Goal: Transaction & Acquisition: Purchase product/service

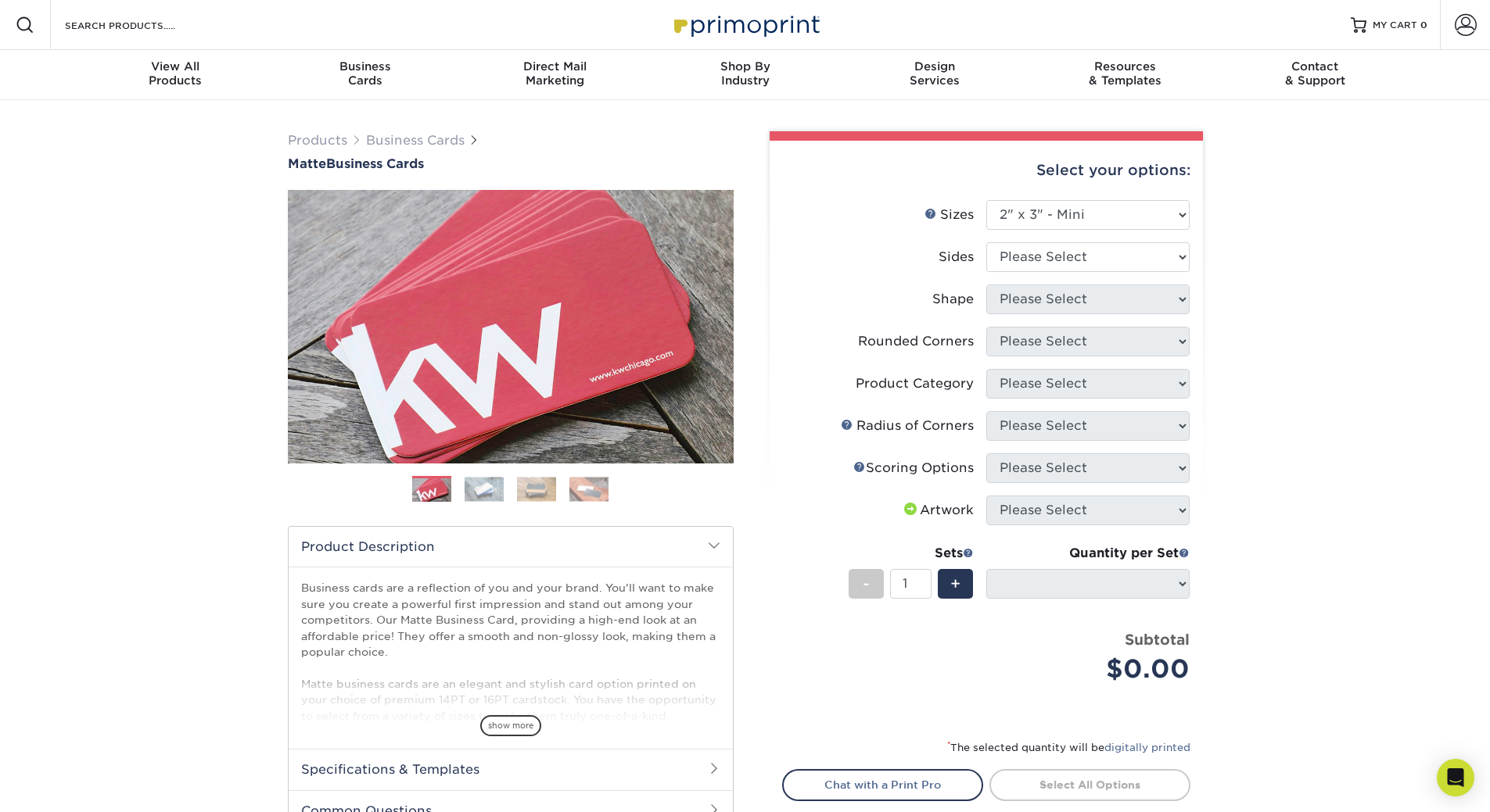
select select "2.00x3.00"
select select
click at [1096, 205] on select "Please Select 1.5" x 3.5" - Mini 1.75" x 3.5" - Mini 2" x 2" - Square 2" x 3" -…" at bounding box center [1088, 215] width 203 height 30
select select "2.00x3.50"
click at [986, 200] on select "Please Select 1.5" x 3.5" - Mini 1.75" x 3.5" - Mini 2" x 2" - Square 2" x 3" -…" at bounding box center [1088, 215] width 203 height 30
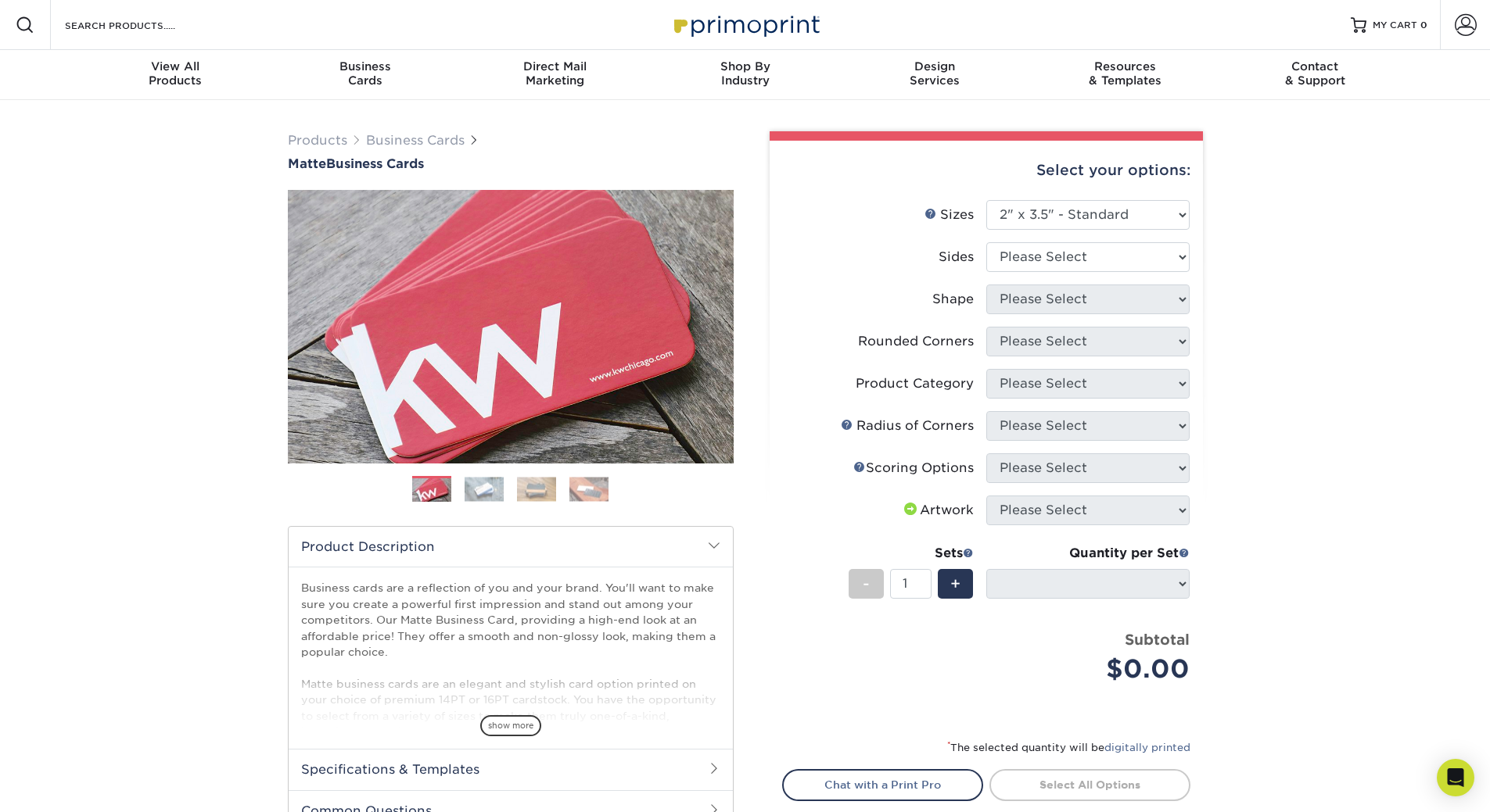
select select
click at [1073, 258] on select "Please Select Print Both Sides Print Front Only" at bounding box center [1088, 257] width 203 height 30
select select "13abbda7-1d64-4f25-8bb2-c179b224825d"
click at [986, 242] on select "Please Select Print Both Sides Print Front Only" at bounding box center [1088, 257] width 203 height 30
select select
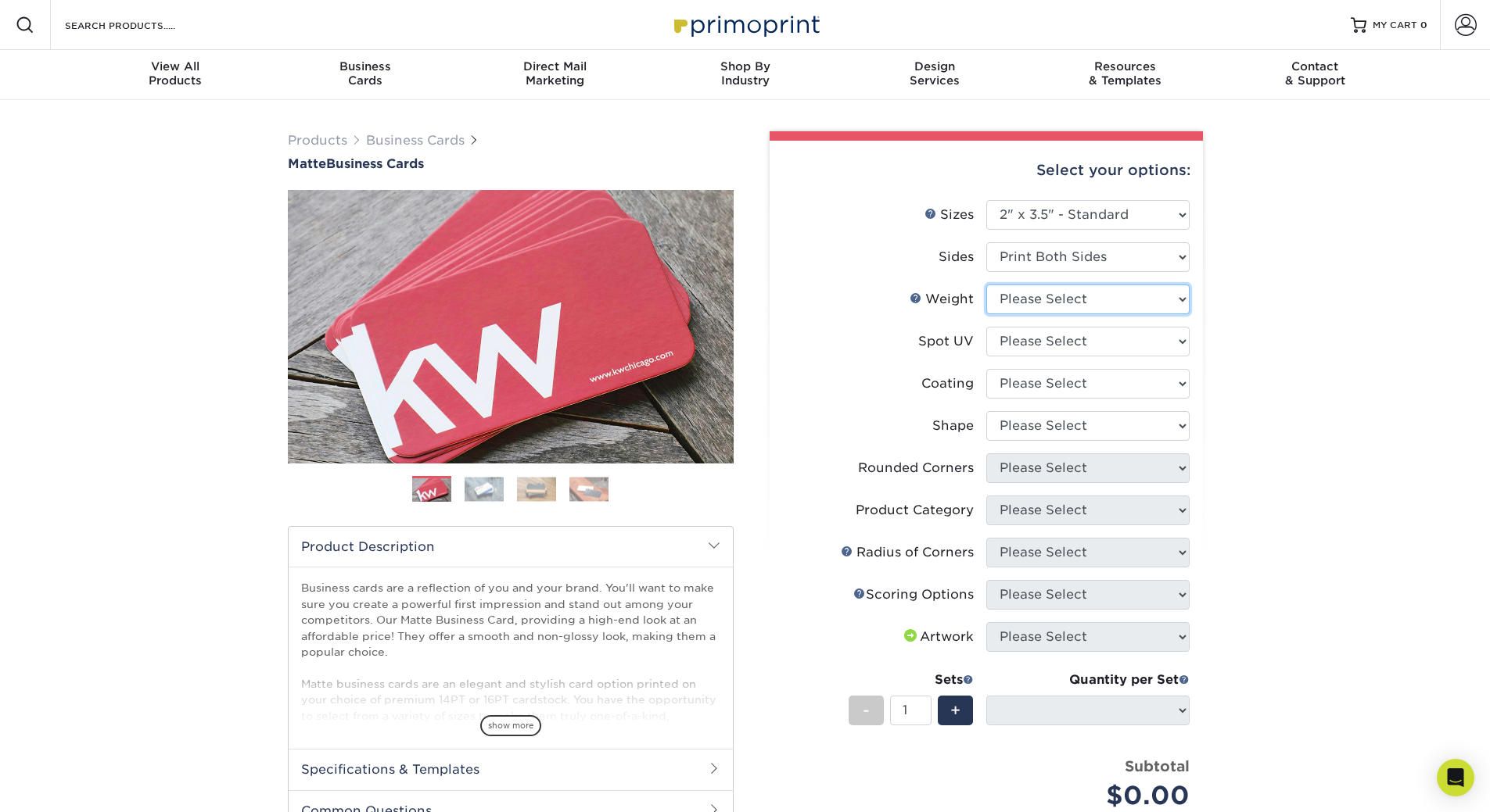
click at [1072, 300] on select "Please Select 16PT 14PT" at bounding box center [1088, 299] width 203 height 30
select select "14PT"
click at [986, 285] on select "Please Select 16PT 14PT" at bounding box center [1088, 299] width 203 height 30
select select
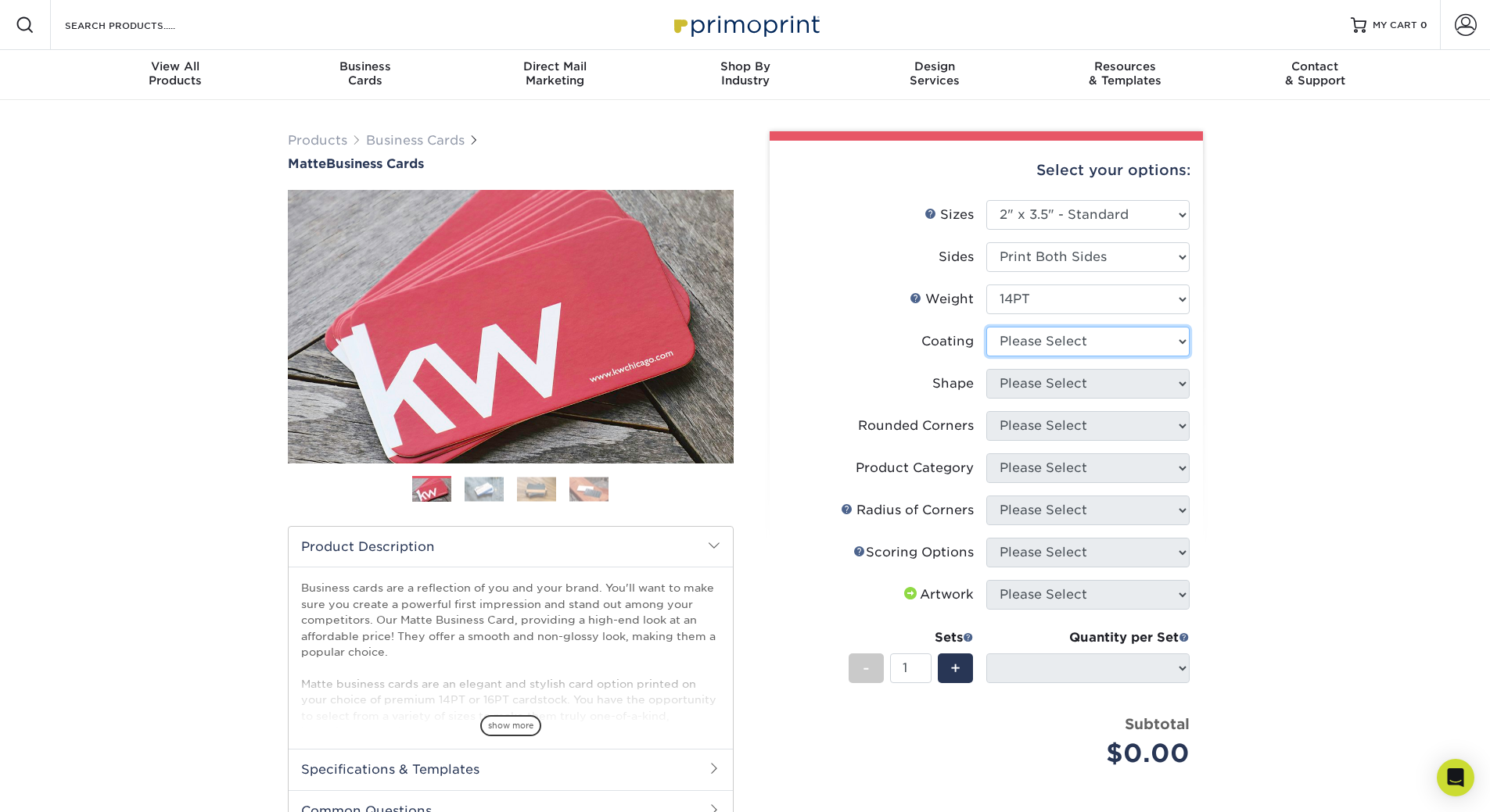
click at [1060, 341] on select at bounding box center [1088, 342] width 203 height 30
select select "121bb7b5-3b4d-429f-bd8d-bbf80e953313"
click at [986, 327] on select at bounding box center [1088, 342] width 203 height 30
select select
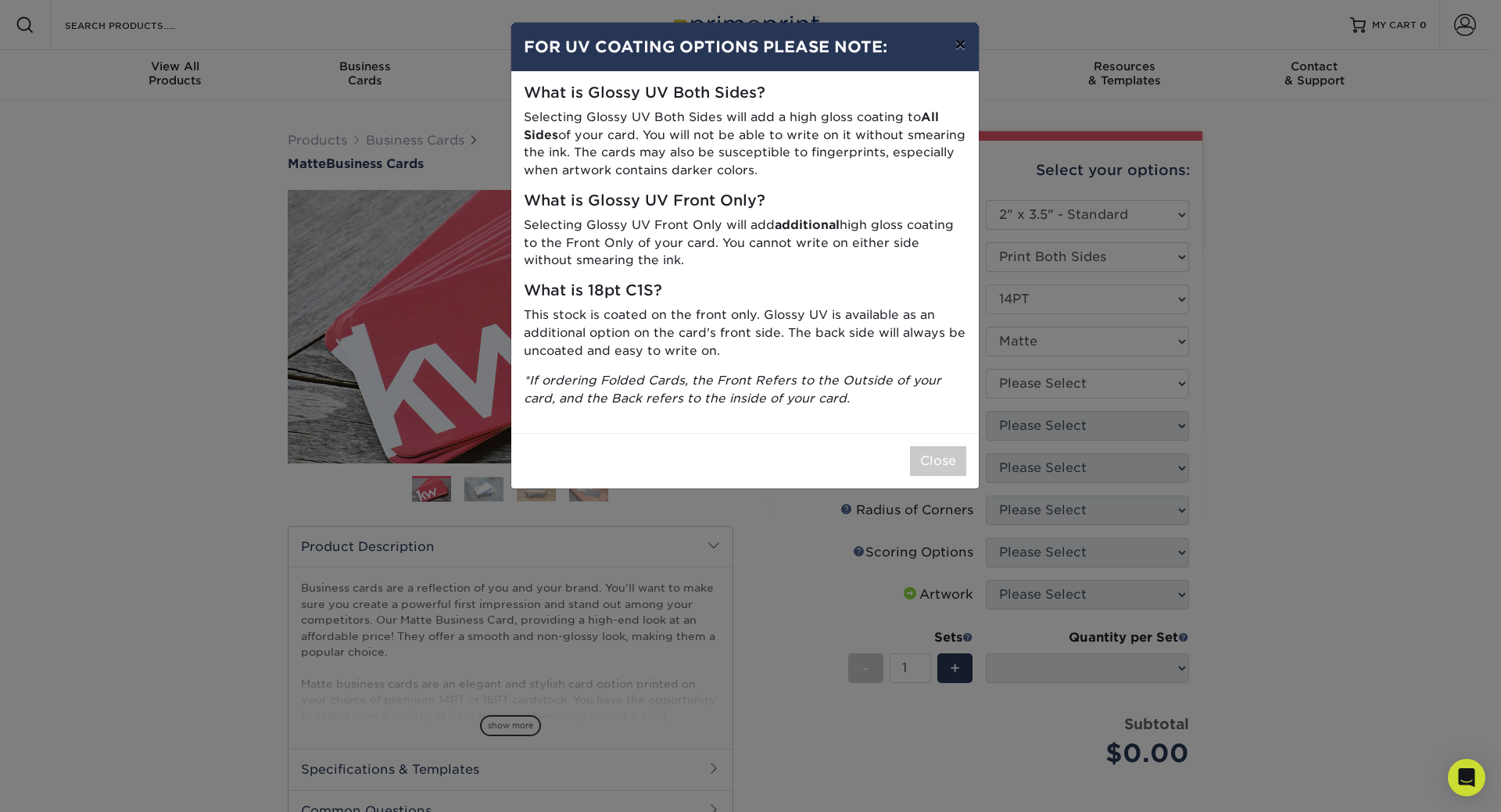
click at [958, 43] on button "×" at bounding box center [959, 44] width 36 height 43
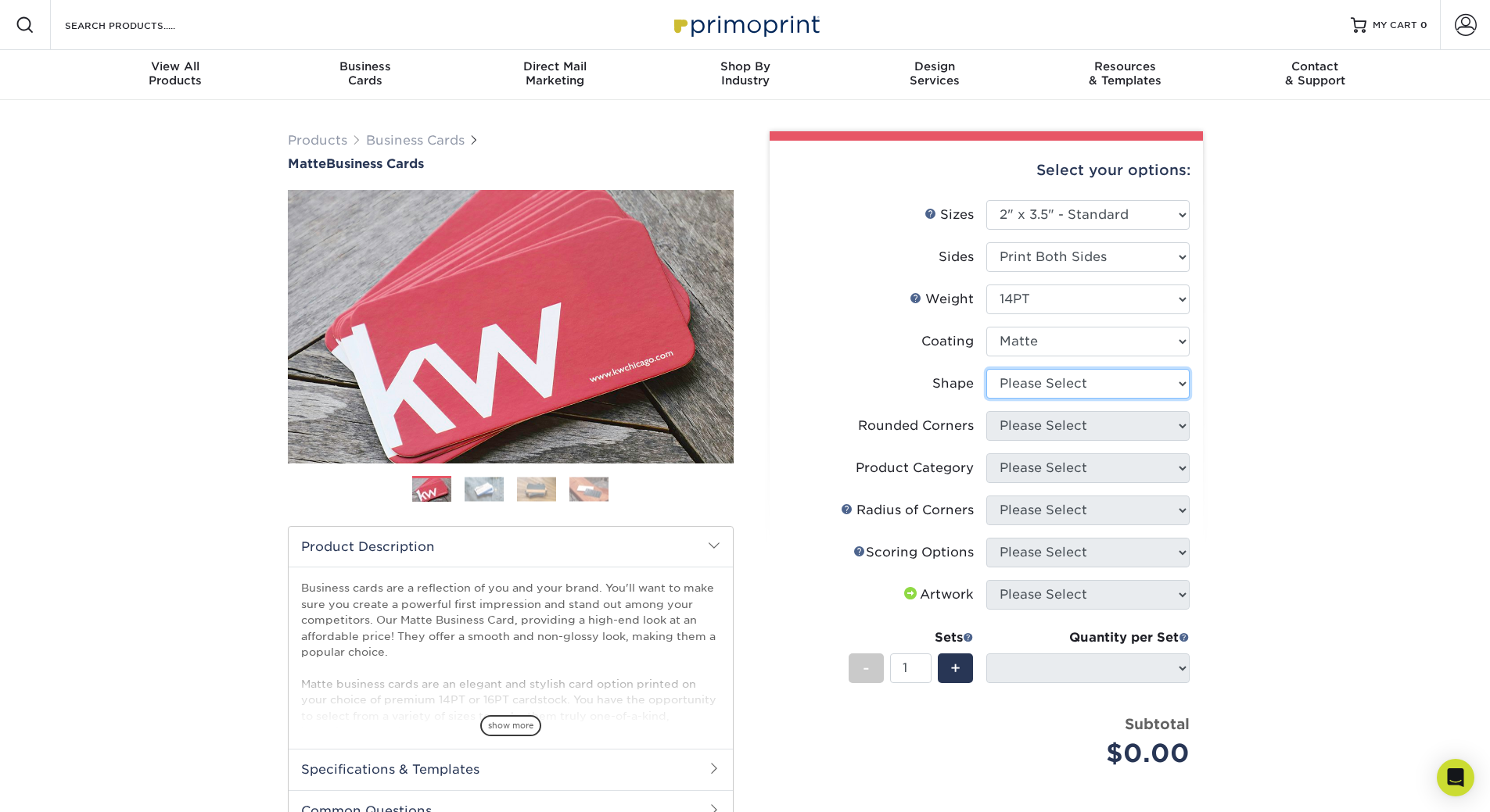
click at [1071, 393] on select "Please Select Standard" at bounding box center [1088, 383] width 203 height 30
select select "standard"
click at [986, 369] on select "Please Select Standard" at bounding box center [1088, 383] width 203 height 30
select select
click at [1066, 418] on select "Please Select Yes - Round 2 Corners Yes - Round 4 Corners No" at bounding box center [1088, 426] width 203 height 30
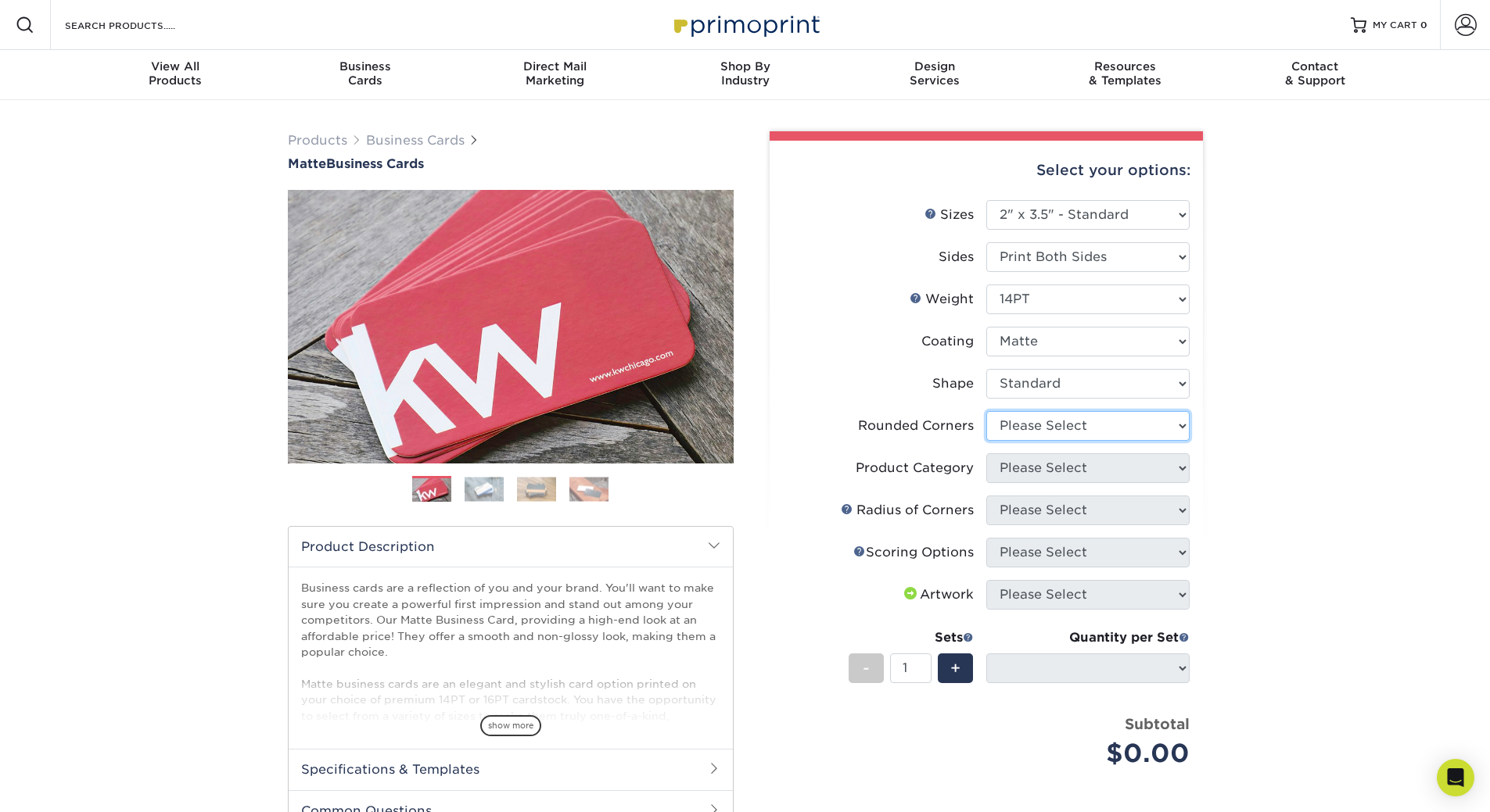
select select "7672df9e-0e0a-464d-8e1f-920c575e4da3"
click at [986, 411] on select "Please Select Yes - Round 2 Corners Yes - Round 4 Corners No" at bounding box center [1088, 426] width 203 height 30
select select "-1"
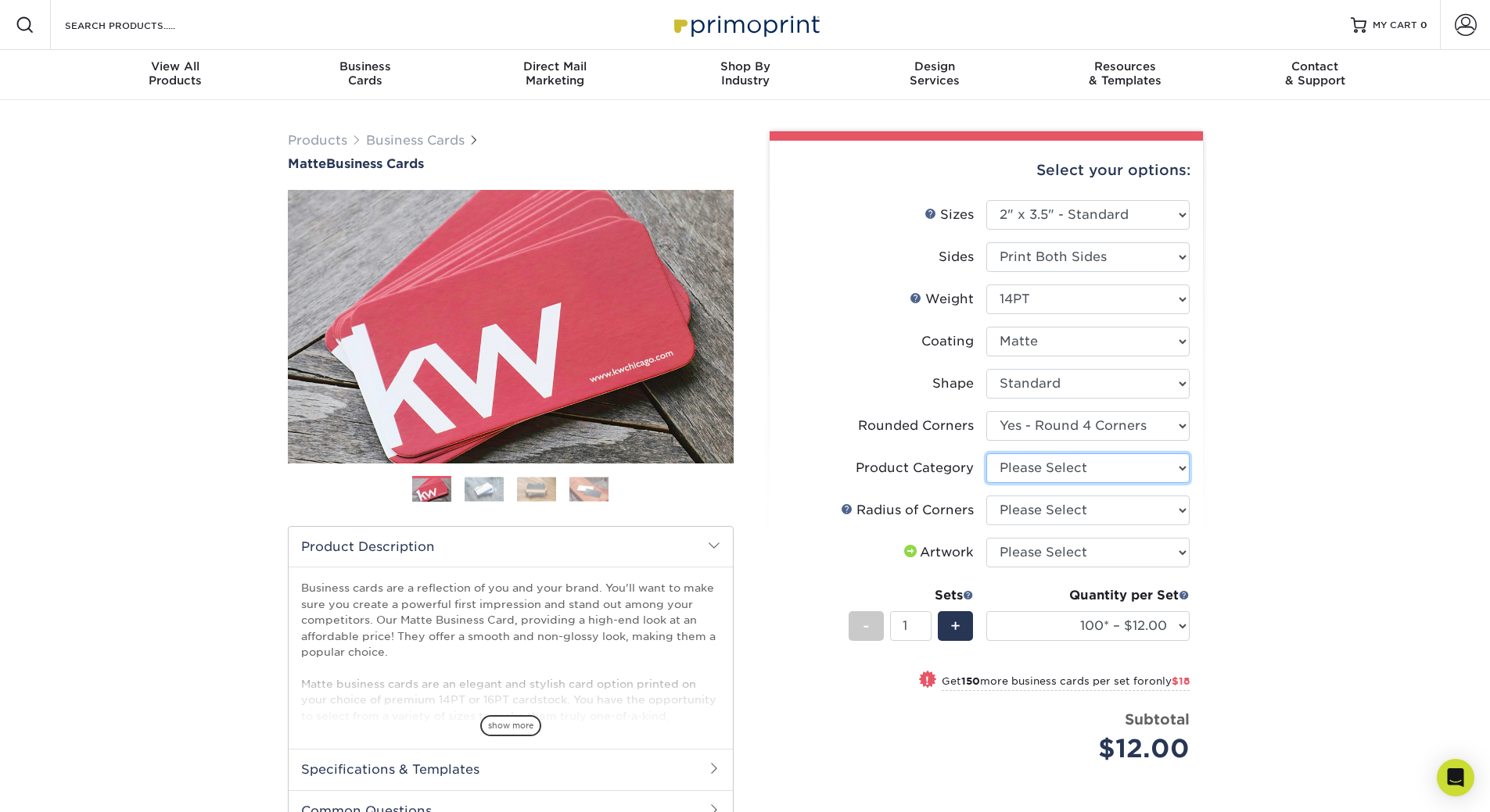
click at [1053, 471] on select "Please Select Business Cards" at bounding box center [1088, 468] width 203 height 30
select select "3b5148f1-0588-4f88-a218-97bcfdce65c1"
click at [986, 454] on select "Please Select Business Cards" at bounding box center [1088, 468] width 203 height 30
click at [1055, 510] on select "Please Select Rounded 1/8" Rounded 1/4"" at bounding box center [1088, 510] width 203 height 30
select select "589680c7-ee9a-431b-9d12-d7aeb1386a97"
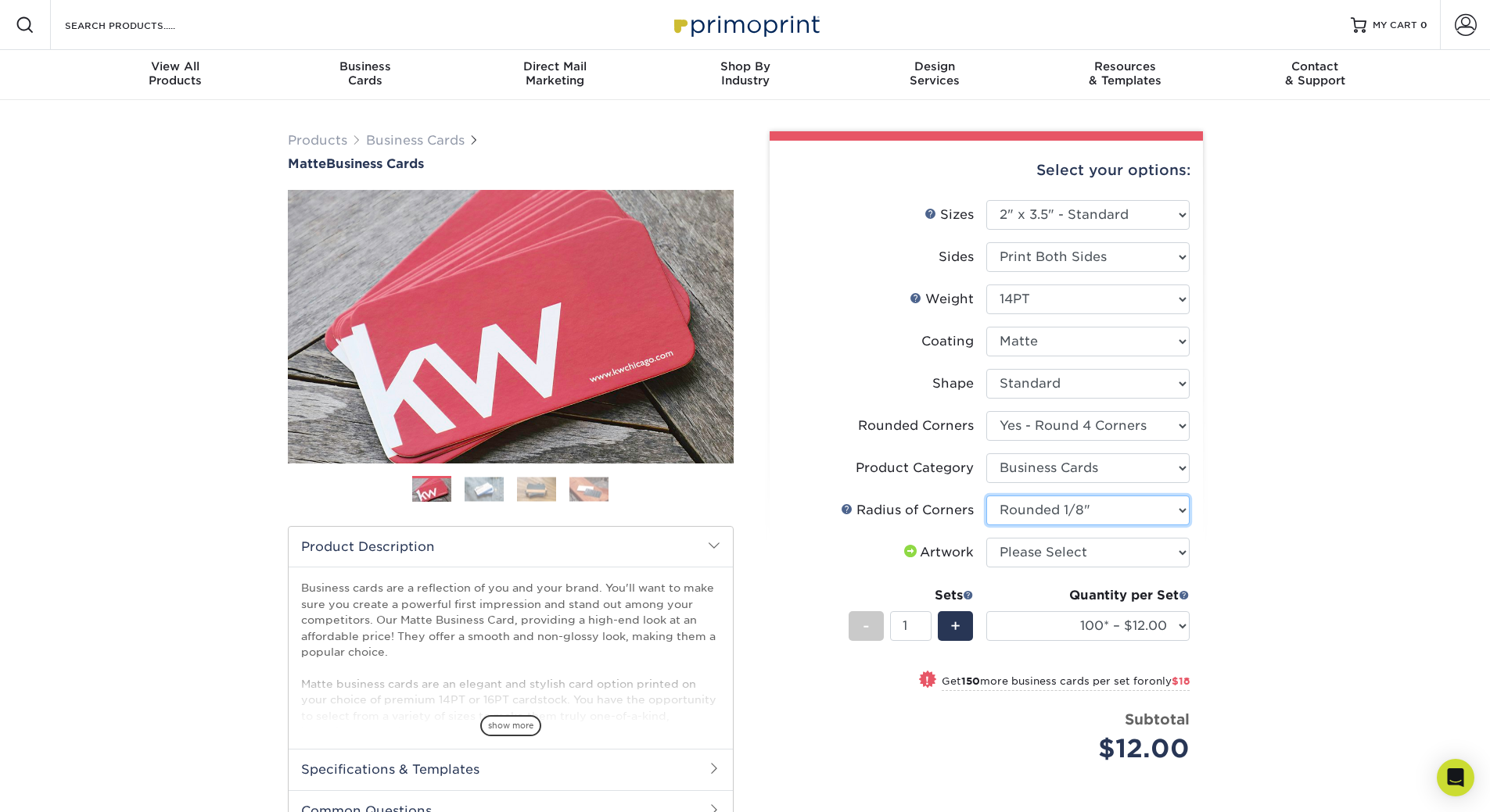
click at [986, 495] on select "Please Select Rounded 1/8" Rounded 1/4"" at bounding box center [1088, 510] width 203 height 30
click at [1106, 551] on select "Please Select I will upload files I need a design - $100" at bounding box center [1088, 552] width 203 height 30
select select "upload"
click at [986, 538] on select "Please Select I will upload files I need a design - $100" at bounding box center [1088, 552] width 203 height 30
click at [1258, 573] on div "Products Business Cards Matte Business Cards Previous Next 100 $ 9" at bounding box center [745, 565] width 1490 height 931
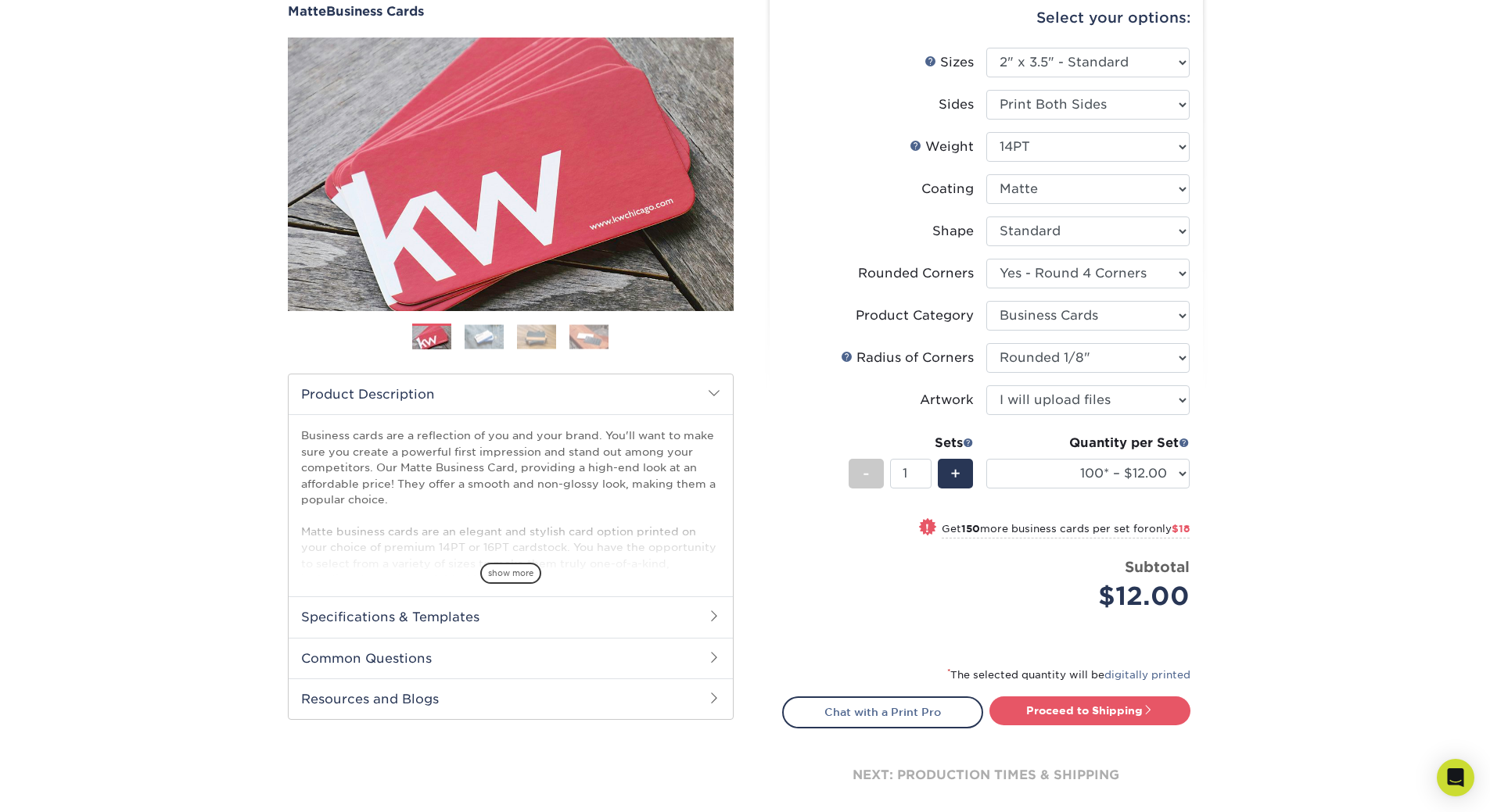
scroll to position [156, 0]
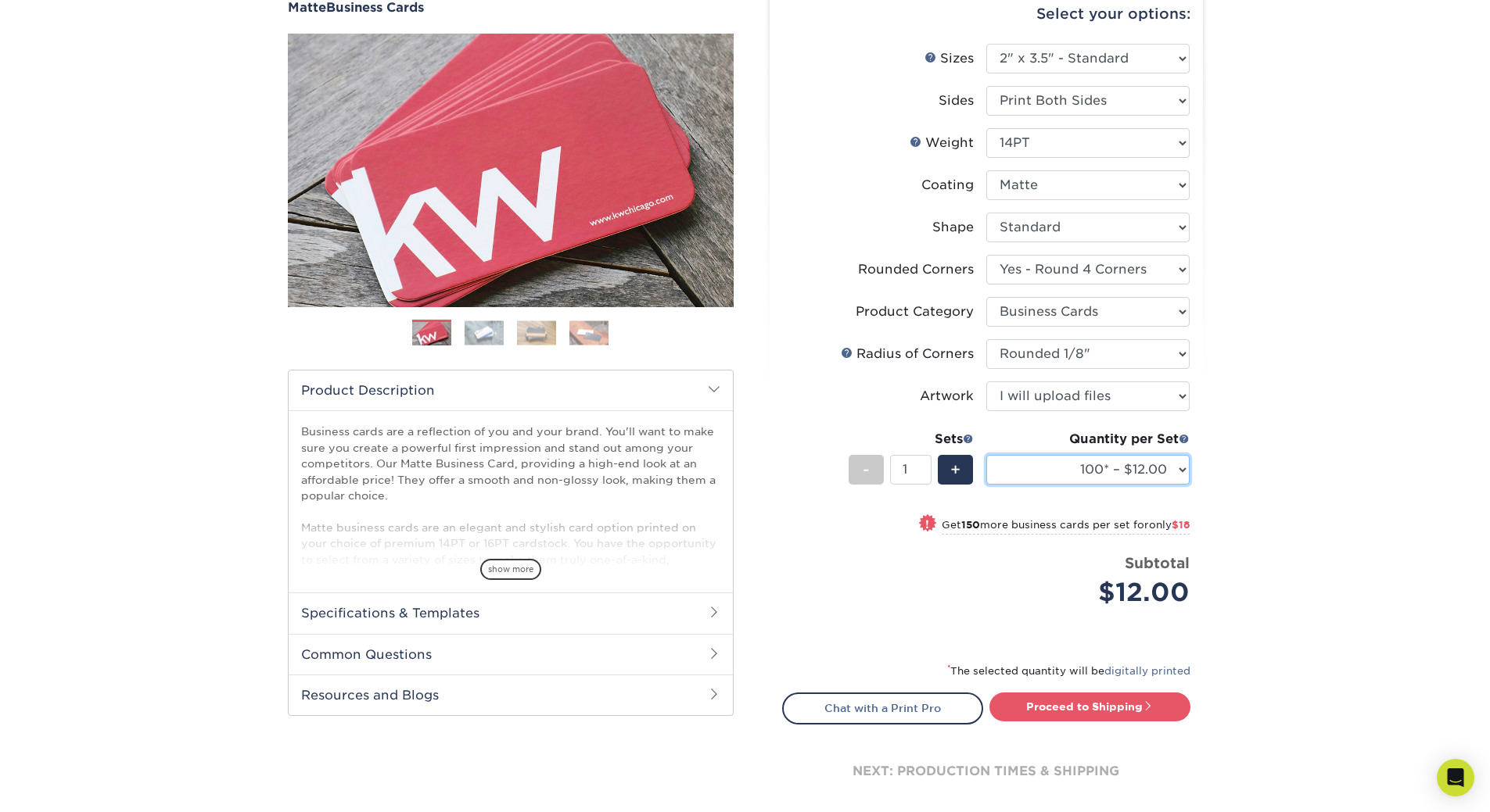
click at [1121, 471] on select "100* – $12.00 250* – $30.00 500 – $60.00 1000 – $74.00 2500 – $136.00 5000 – $2…" at bounding box center [1088, 469] width 203 height 30
click at [986, 454] on select "100* – $12.00 250* – $30.00 500 – $60.00 1000 – $74.00 2500 – $136.00 5000 – $2…" at bounding box center [1088, 469] width 203 height 30
click at [1356, 538] on div "Products Business Cards Matte Business Cards Previous Next 100 $ 9" at bounding box center [745, 409] width 1490 height 931
click at [1113, 476] on select "100* – $12.00 250* – $30.00 500 – $60.00 1000 – $74.00 2500 – $136.00 5000 – $2…" at bounding box center [1088, 469] width 203 height 30
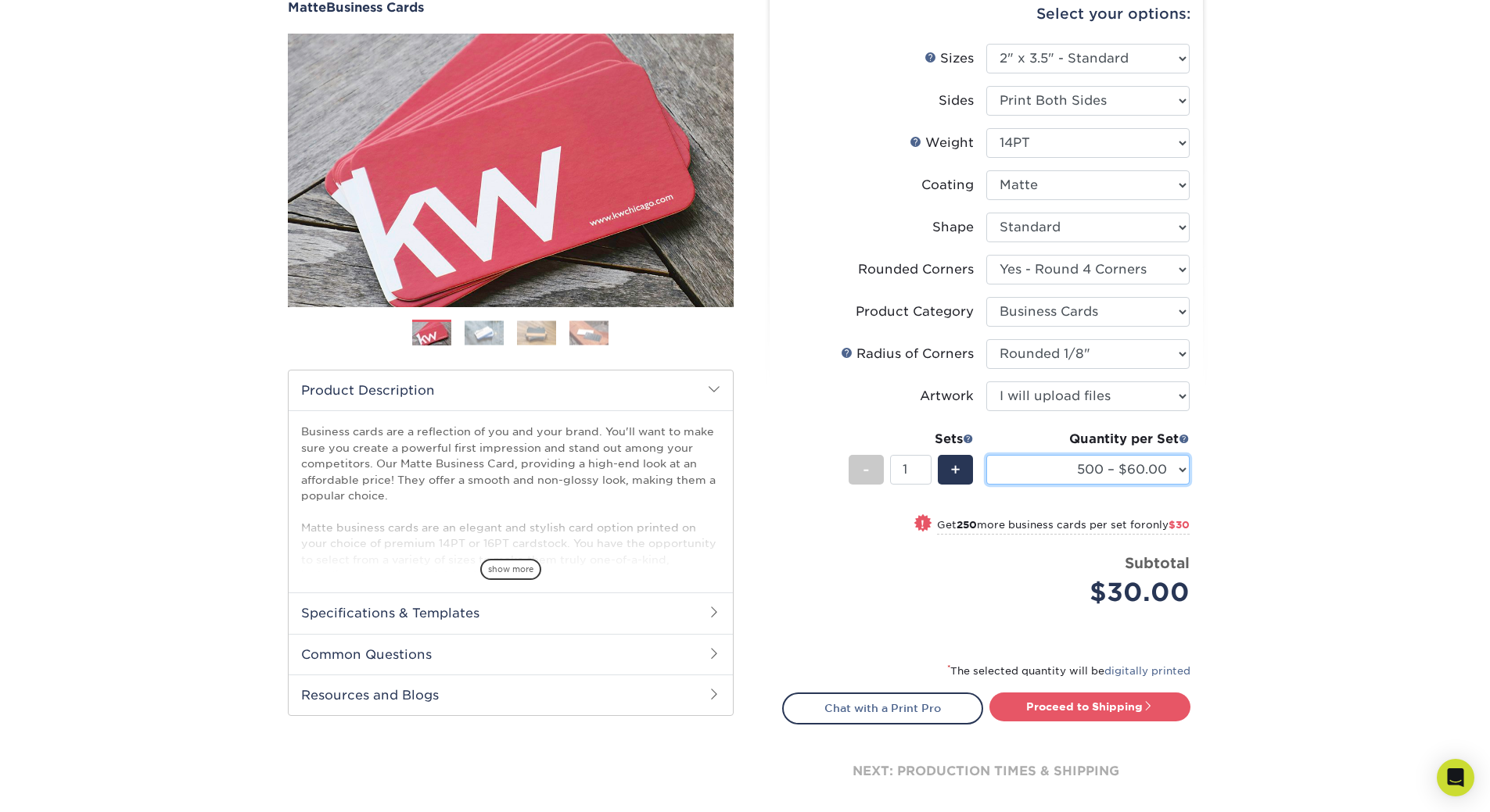
click at [986, 454] on select "100* – $12.00 250* – $30.00 500 – $60.00 1000 – $74.00 2500 – $136.00 5000 – $2…" at bounding box center [1088, 469] width 203 height 30
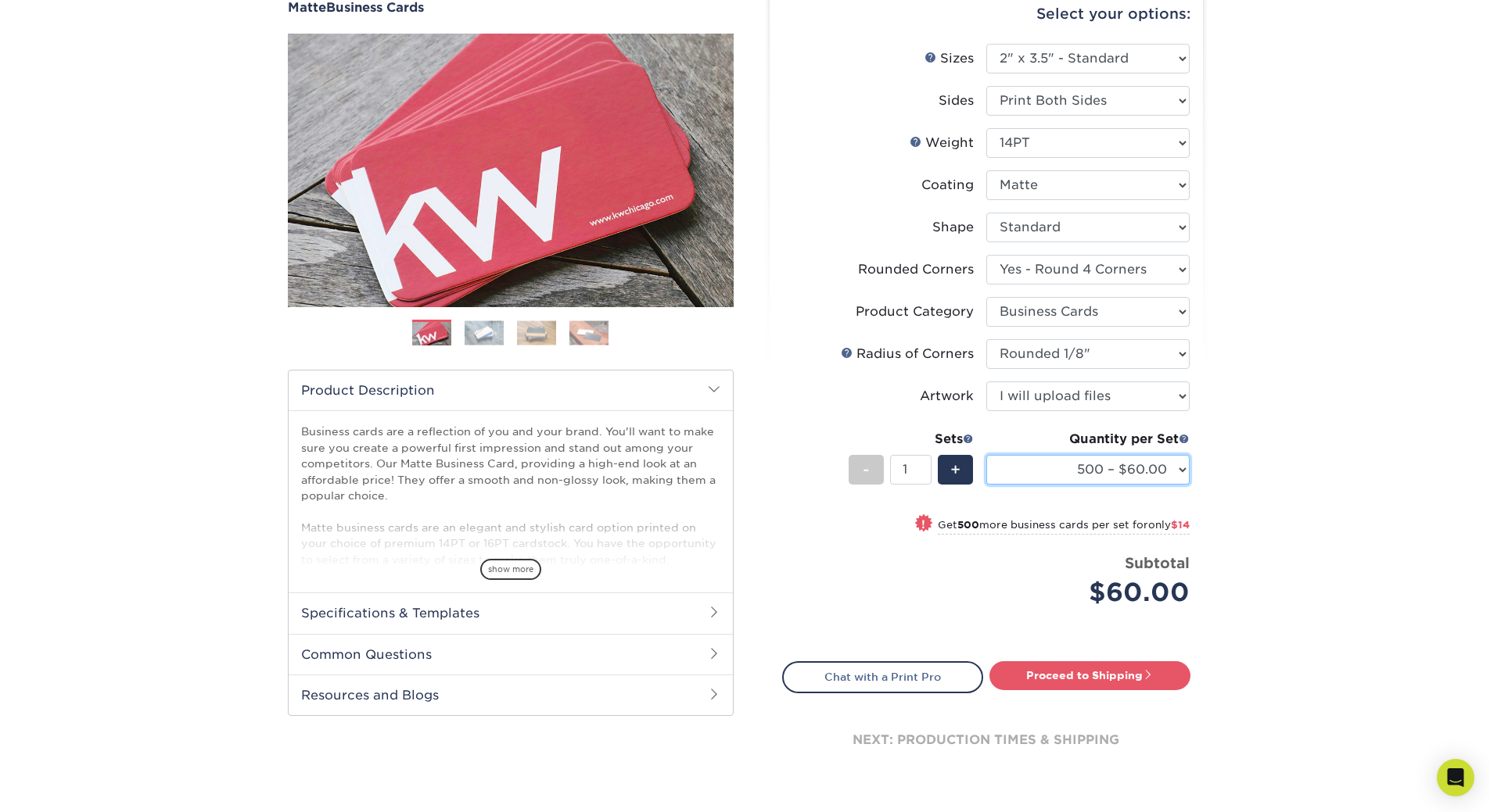
click at [1160, 477] on select "100* – $12.00 250* – $30.00 500 – $60.00 1000 – $74.00 2500 – $136.00 5000 – $2…" at bounding box center [1088, 469] width 203 height 30
click at [986, 454] on select "100* – $12.00 250* – $30.00 500 – $60.00 1000 – $74.00 2500 – $136.00 5000 – $2…" at bounding box center [1088, 469] width 203 height 30
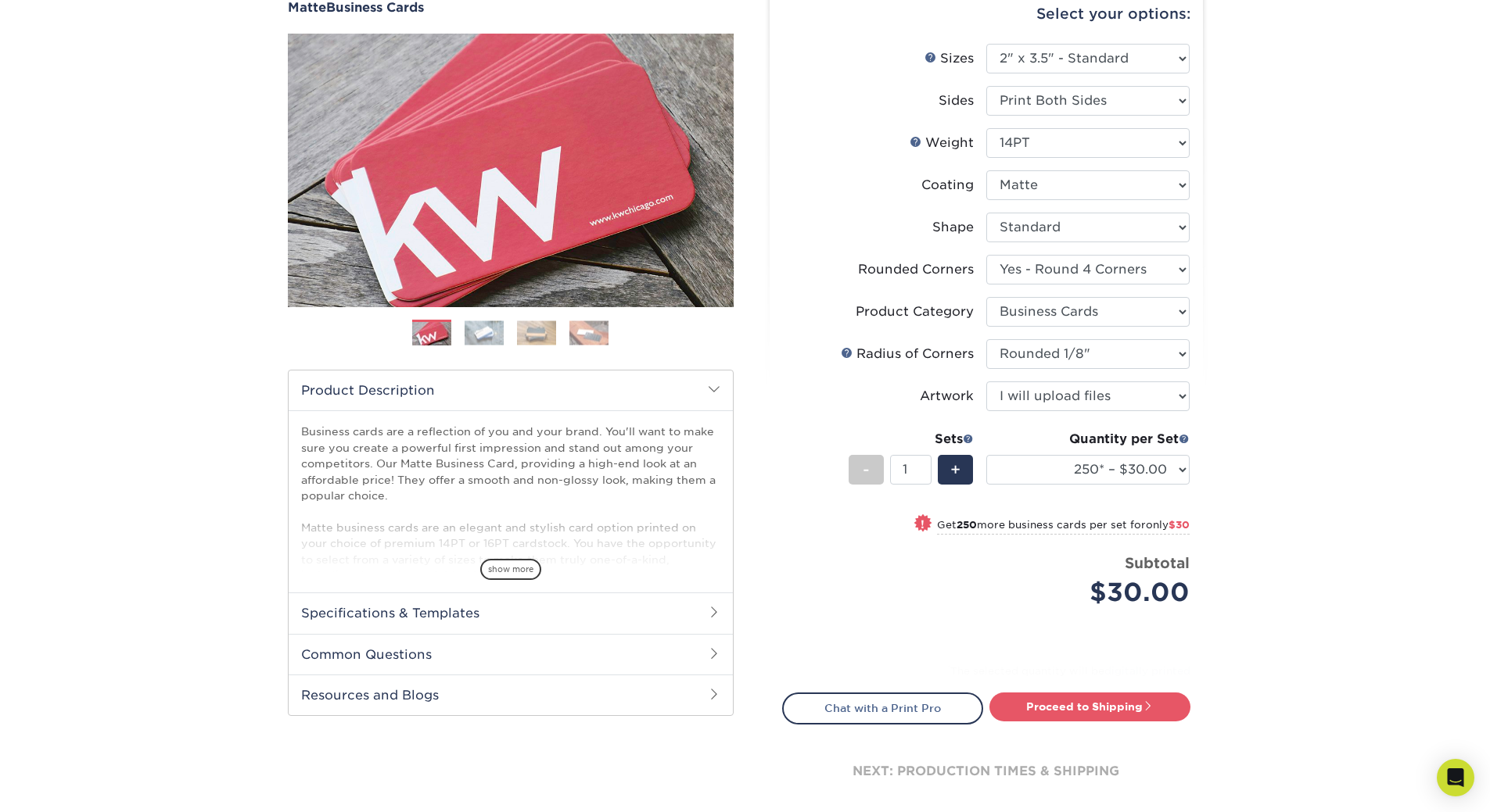
click at [1155, 525] on span "only $30" at bounding box center [1166, 525] width 43 height 12
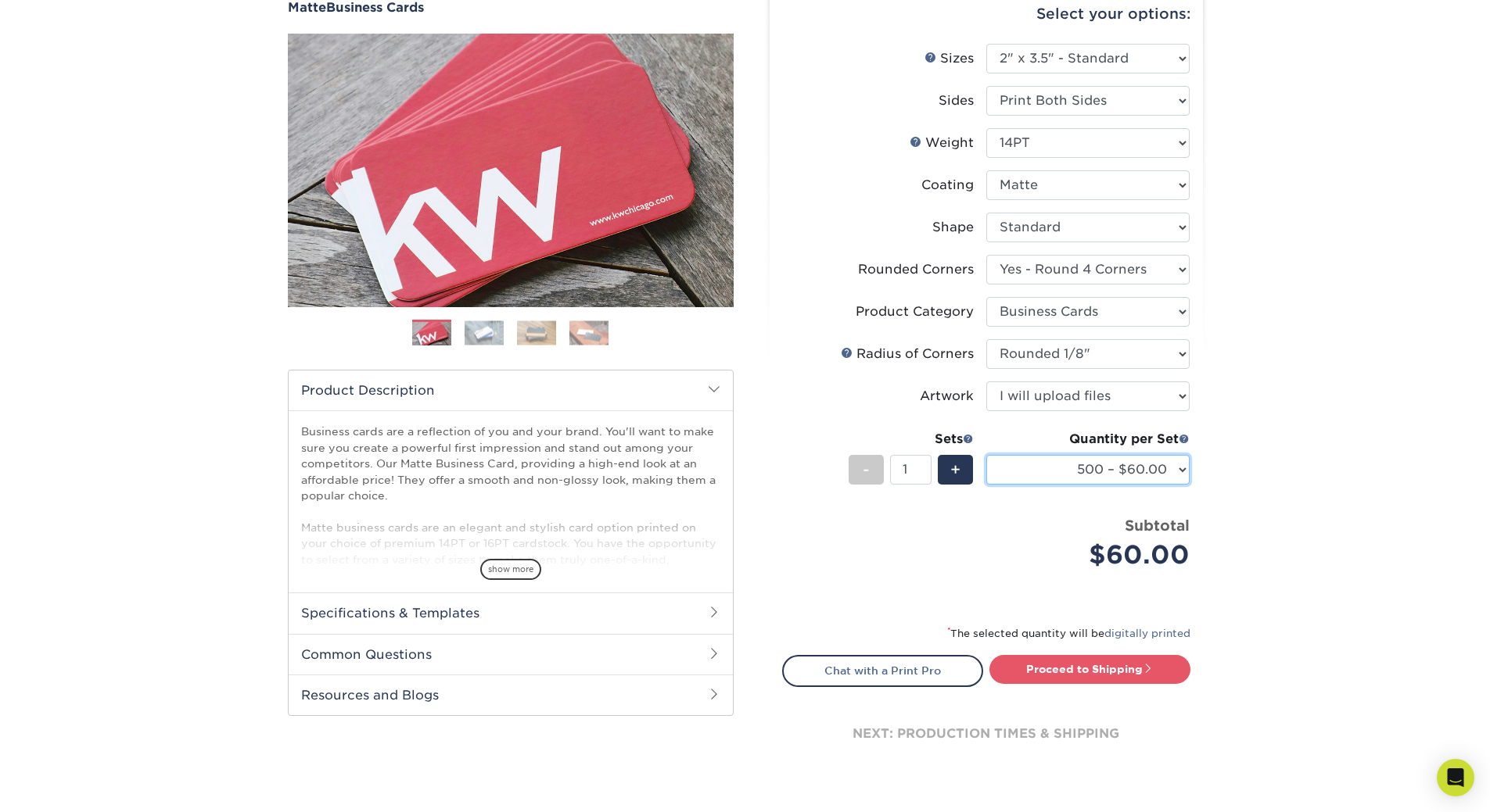
click at [1138, 470] on select "100* – $12.00 250* – $30.00 500 – $60.00 1000 – $74.00 2500 – $136.00 5000 – $2…" at bounding box center [1088, 469] width 203 height 30
click at [986, 454] on select "100* – $12.00 250* – $30.00 500 – $60.00 1000 – $74.00 2500 – $136.00 5000 – $2…" at bounding box center [1088, 469] width 203 height 30
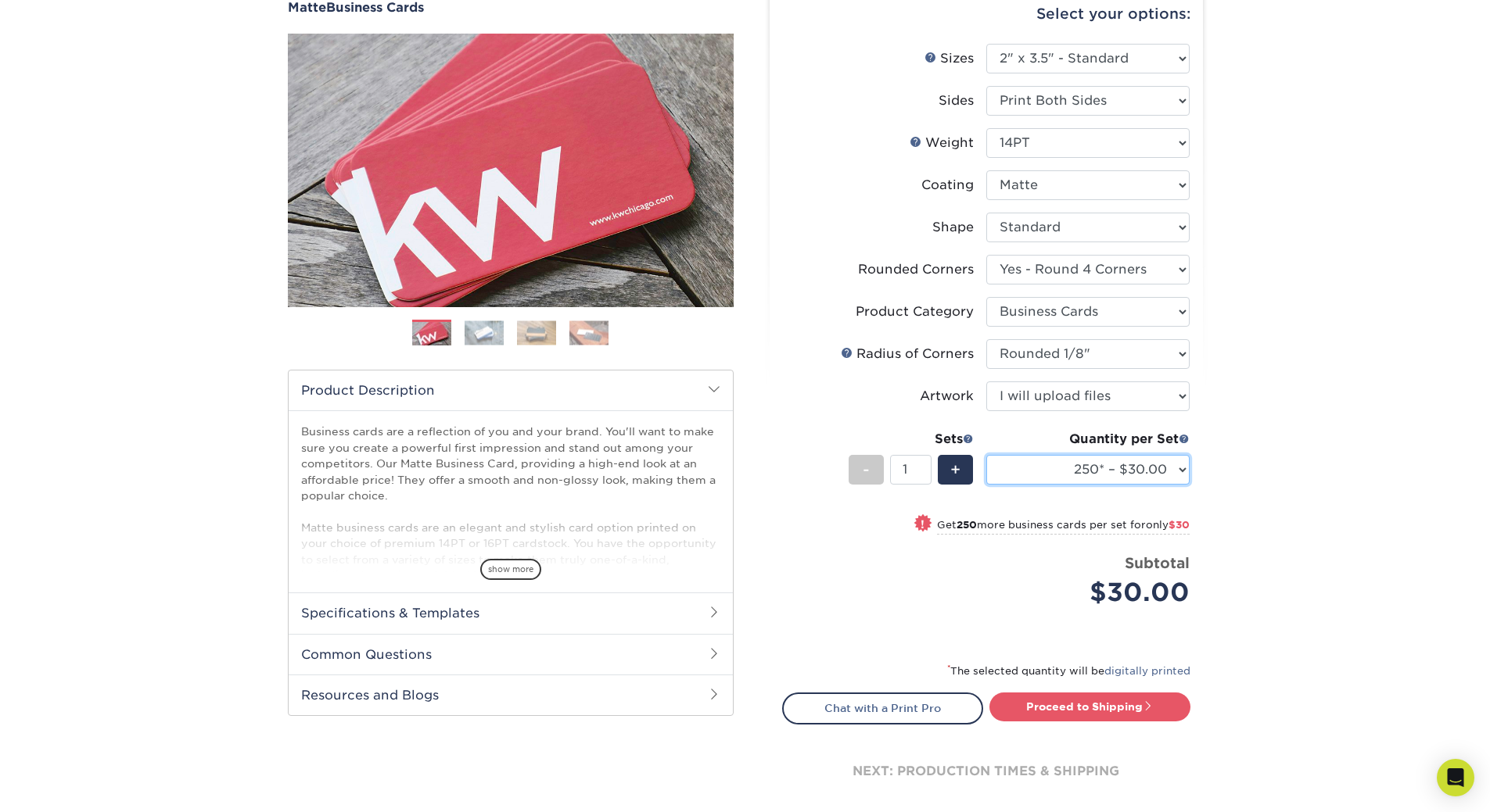
click at [1136, 467] on select "100* – $12.00 250* – $30.00 500 – $60.00 1000 – $74.00 2500 – $136.00 5000 – $2…" at bounding box center [1088, 469] width 203 height 30
click at [986, 454] on select "100* – $12.00 250* – $30.00 500 – $60.00 1000 – $74.00 2500 – $136.00 5000 – $2…" at bounding box center [1088, 469] width 203 height 30
click at [1178, 458] on select "100* – $12.00 250* – $30.00 500 – $60.00 1000 – $74.00 2500 – $136.00 5000 – $2…" at bounding box center [1088, 469] width 203 height 30
select select "1000 – $74.00"
click at [986, 454] on select "100* – $12.00 250* – $30.00 500 – $60.00 1000 – $74.00 2500 – $136.00 5000 – $2…" at bounding box center [1088, 469] width 203 height 30
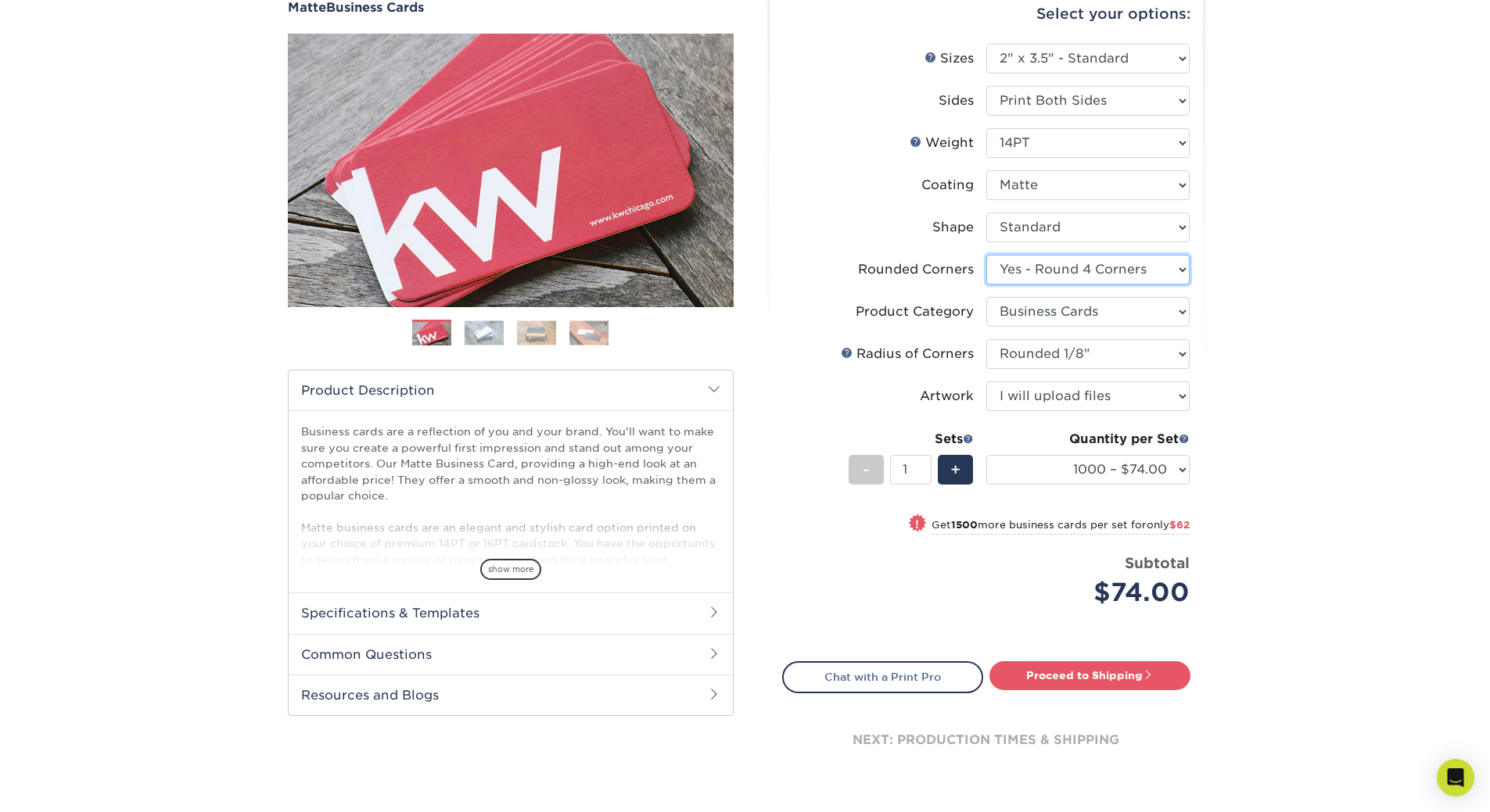
click at [1036, 267] on select "Please Select Yes - Round 2 Corners Yes - Round 4 Corners No" at bounding box center [1088, 270] width 203 height 30
select select "0"
click at [986, 255] on select "Please Select Yes - Round 2 Corners Yes - Round 4 Corners No" at bounding box center [1088, 270] width 203 height 30
select select "-1"
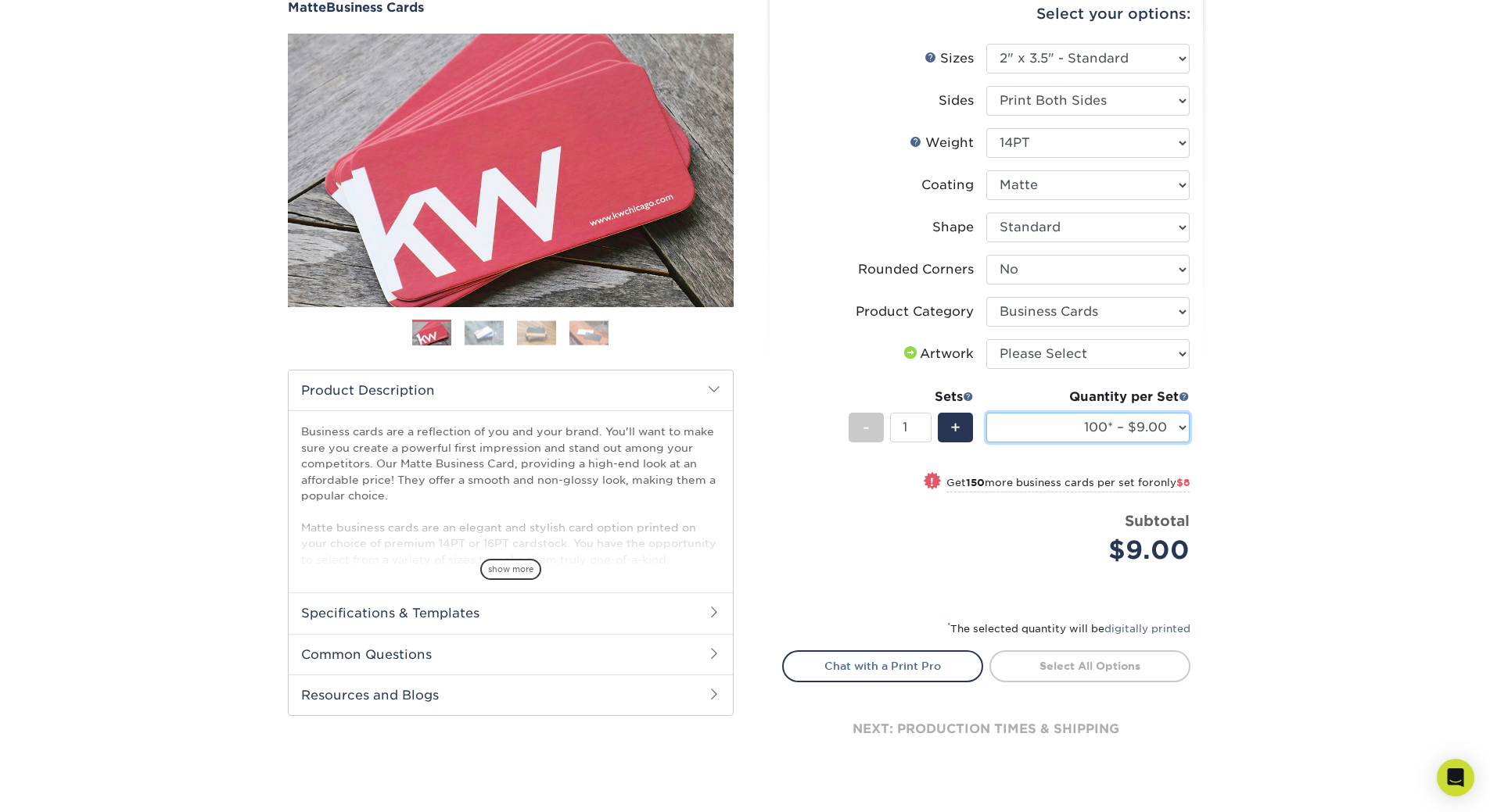
click at [1145, 414] on select "100* – $9.00 250* – $17.00 500 – $33.00 1000 – $42.00 (free shipping*) 2500 – $…" at bounding box center [1088, 428] width 203 height 30
click at [986, 413] on select "100* – $9.00 250* – $17.00 500 – $33.00 1000 – $42.00 (free shipping*) 2500 – $…" at bounding box center [1088, 428] width 203 height 30
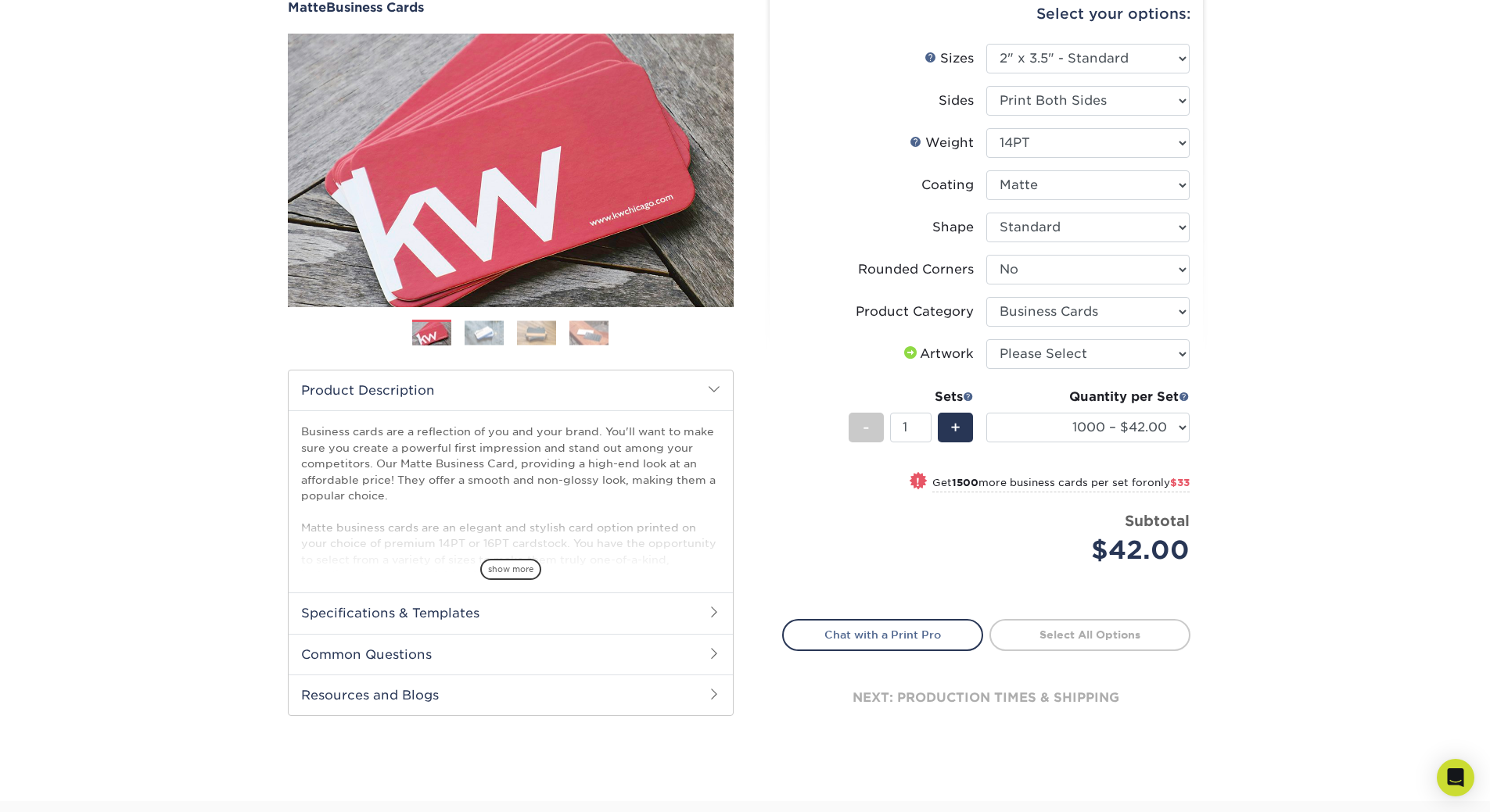
click at [1341, 488] on div "Products Business Cards Matte Business Cards Previous Next 100 $ 9" at bounding box center [745, 372] width 1490 height 857
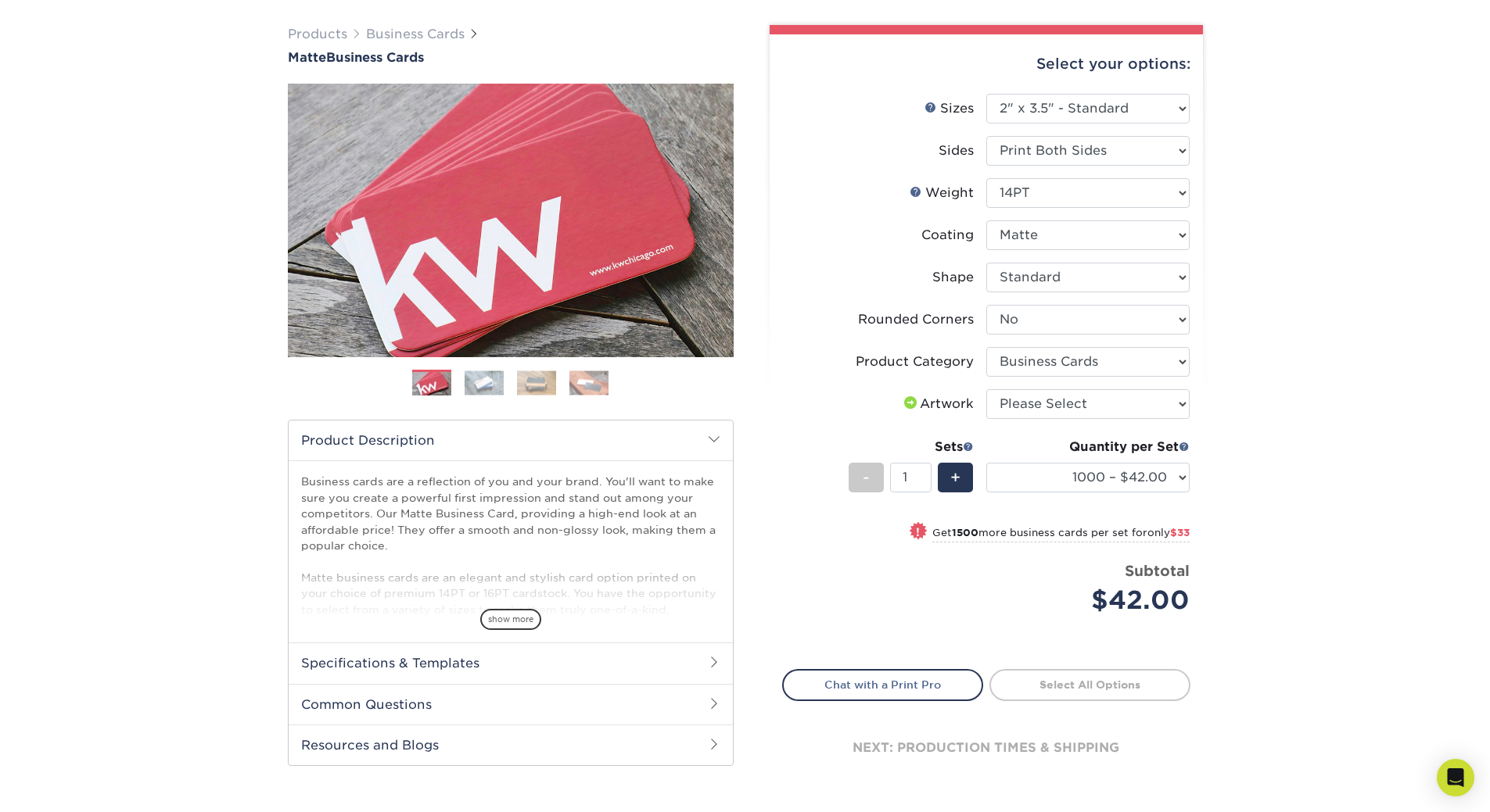
scroll to position [79, 0]
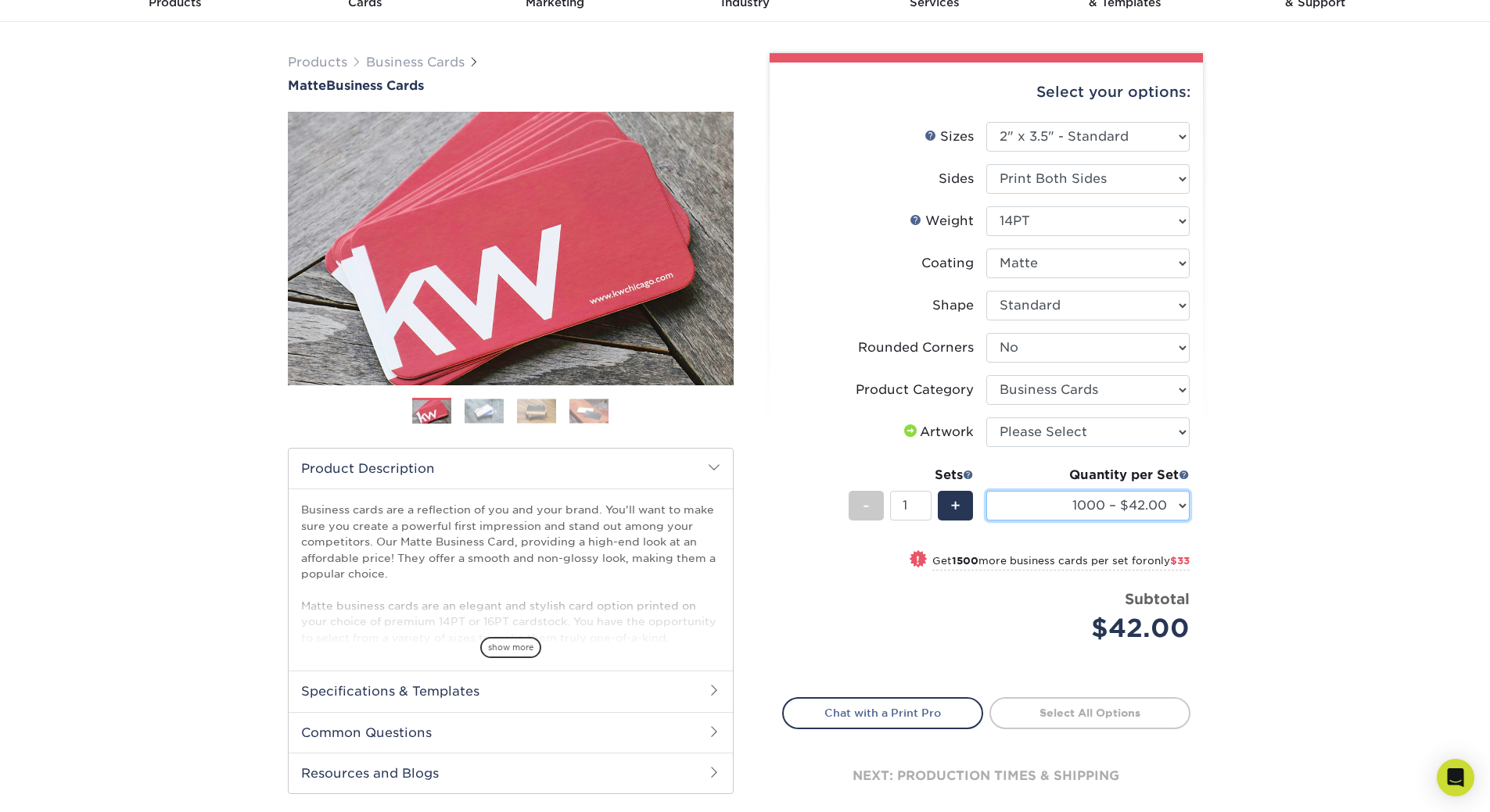
click at [1182, 511] on select "100* – $9.00 250* – $17.00 500 – $33.00 1000 – $42.00 2500 – $75.00 5000 – $143…" at bounding box center [1088, 505] width 203 height 30
select select "250* – $17.00"
click at [986, 491] on select "100* – $9.00 250* – $17.00 500 – $33.00 1000 – $42.00 2500 – $75.00 5000 – $143…" at bounding box center [1088, 505] width 203 height 30
